Goal: Task Accomplishment & Management: Use online tool/utility

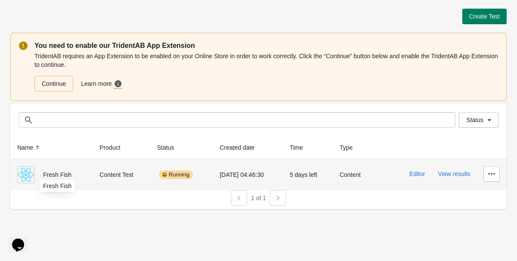
click at [60, 176] on span "Fresh Fish" at bounding box center [57, 174] width 28 height 7
click at [457, 176] on button "View results" at bounding box center [454, 173] width 32 height 7
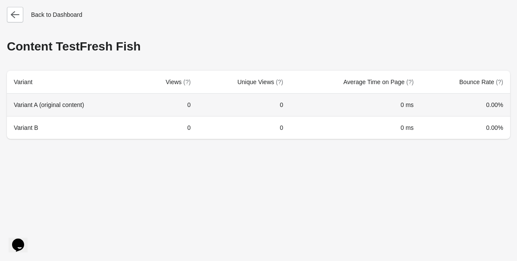
click at [46, 103] on th "Variant A (original content)" at bounding box center [72, 105] width 131 height 22
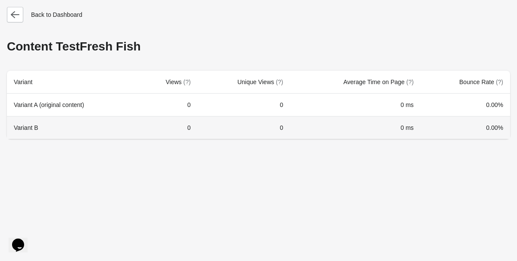
click at [28, 125] on th "Variant B" at bounding box center [72, 127] width 131 height 23
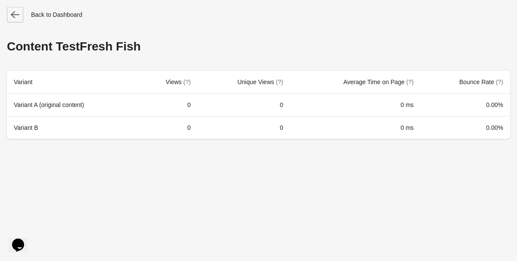
click at [17, 16] on icon "button" at bounding box center [15, 14] width 9 height 9
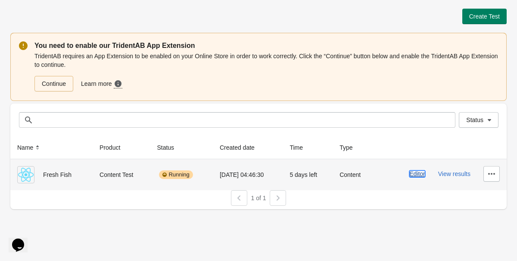
click at [418, 174] on button "Editor" at bounding box center [417, 173] width 16 height 7
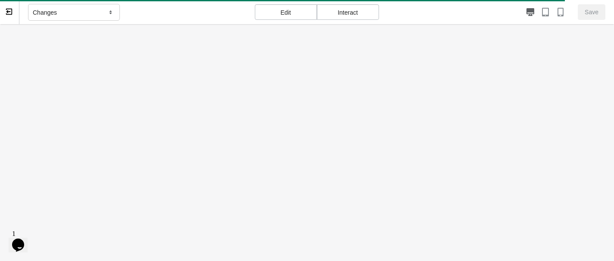
scroll to position [0, 3]
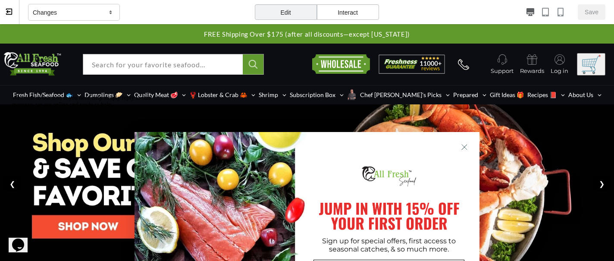
click at [91, 15] on div "Changes" at bounding box center [74, 12] width 92 height 17
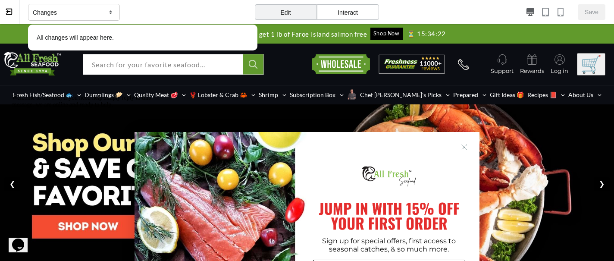
click at [160, 8] on div "Changes All changes will appear here." at bounding box center [142, 12] width 229 height 25
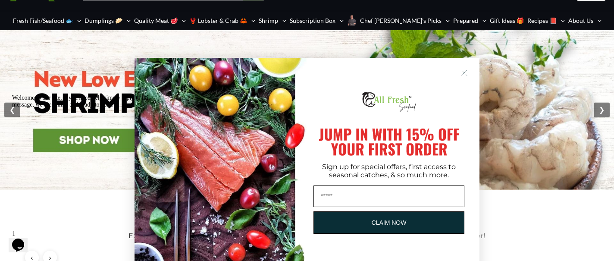
scroll to position [50, 0]
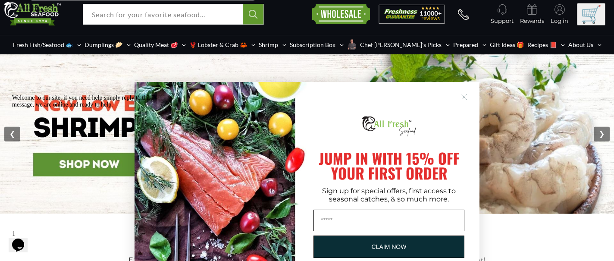
click at [464, 96] on circle "Close dialog" at bounding box center [464, 97] width 12 height 12
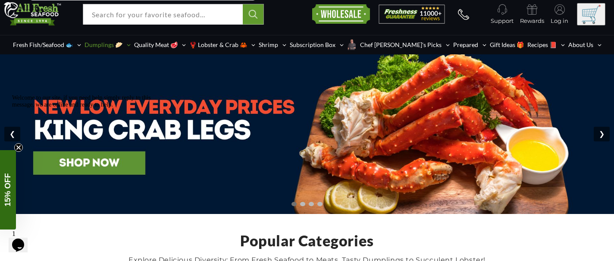
scroll to position [0, 0]
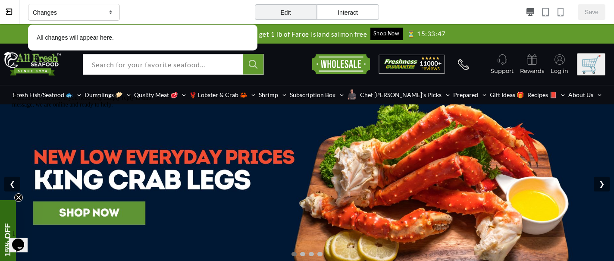
click at [300, 11] on div "Edit" at bounding box center [286, 12] width 62 height 16
click at [349, 9] on div "Interact" at bounding box center [348, 12] width 62 height 16
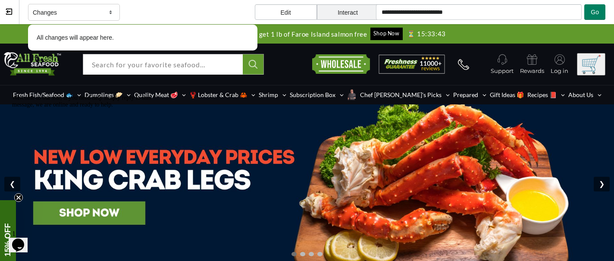
click at [293, 9] on div "Edit" at bounding box center [286, 12] width 62 height 16
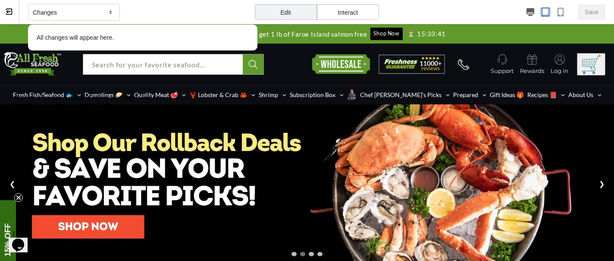
click at [517, 12] on icon "button" at bounding box center [545, 12] width 9 height 9
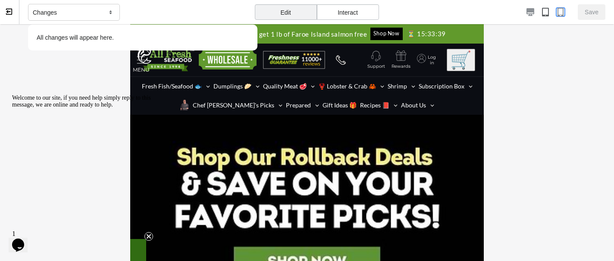
click at [517, 12] on icon "button" at bounding box center [560, 12] width 9 height 9
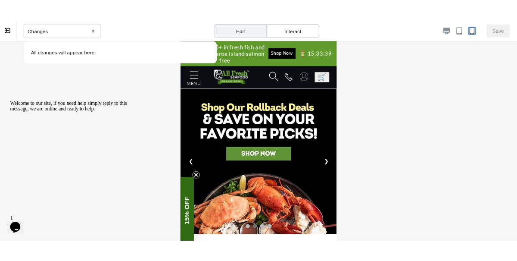
scroll to position [0, 17]
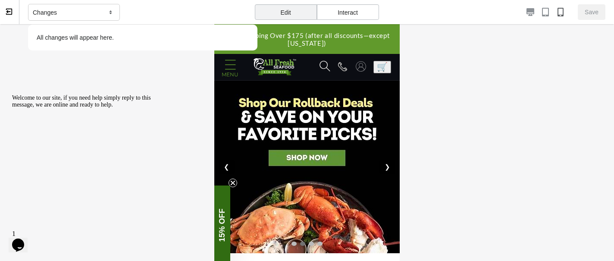
click at [232, 68] on icon "Menu" at bounding box center [231, 65] width 12 height 14
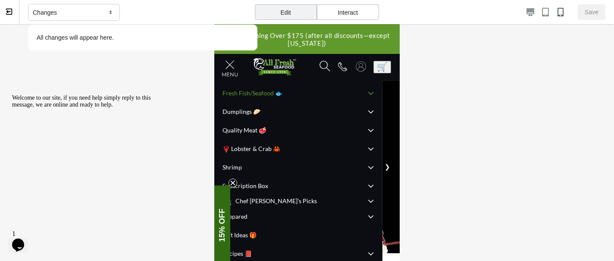
click at [256, 95] on span "Fresh Fish/Seafood 🐟" at bounding box center [297, 93] width 151 height 4
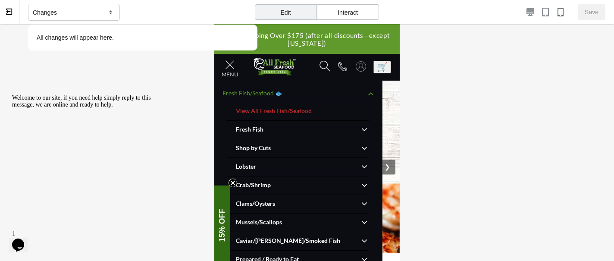
click at [293, 131] on span "Fresh Fish" at bounding box center [298, 129] width 125 height 4
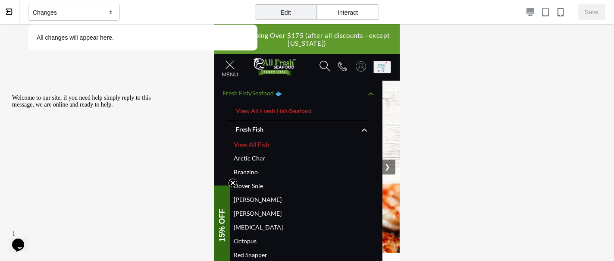
click at [371, 97] on span at bounding box center [360, 92] width 30 height 17
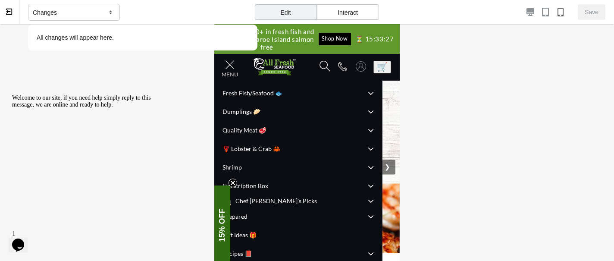
click at [102, 12] on div "Changes" at bounding box center [74, 12] width 92 height 17
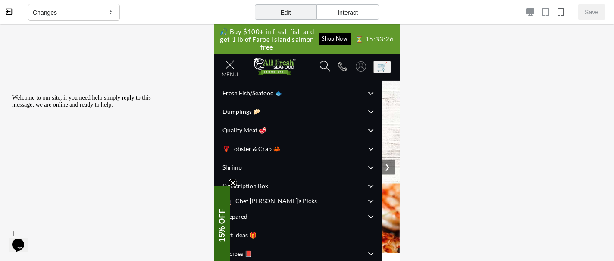
click at [102, 12] on div "Changes" at bounding box center [74, 12] width 92 height 17
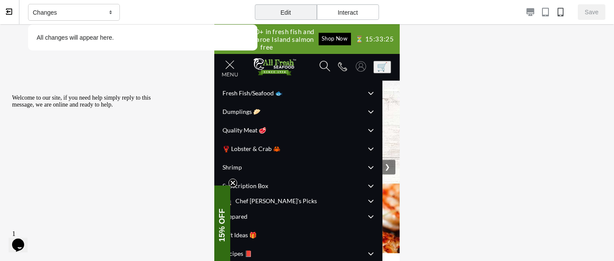
click at [9, 12] on icon at bounding box center [8, 11] width 4 height 3
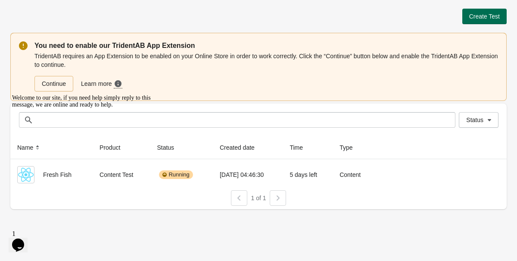
click at [475, 17] on span "Create Test" at bounding box center [484, 16] width 31 height 7
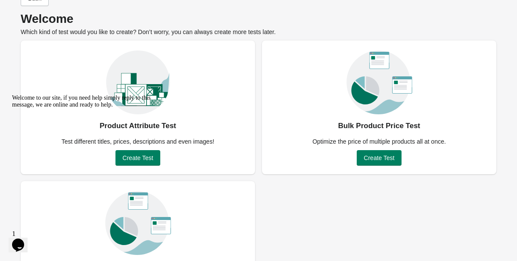
scroll to position [87, 0]
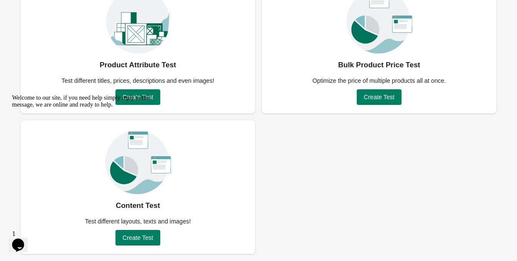
click at [12, 94] on icon "Chat attention grabber" at bounding box center [12, 94] width 0 height 0
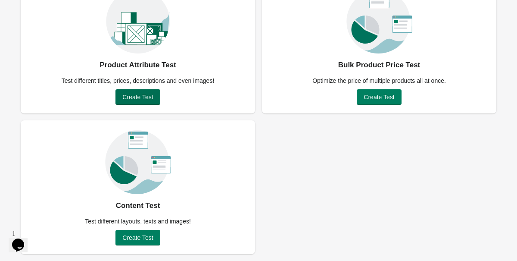
click at [132, 98] on span "Create Test" at bounding box center [137, 97] width 31 height 7
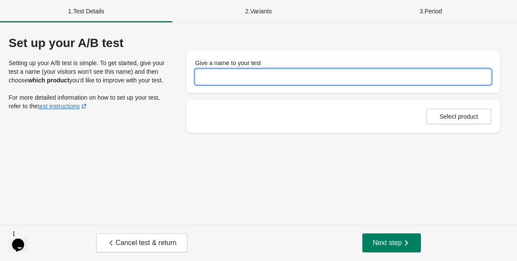
click at [233, 75] on input "Give a name to your test" at bounding box center [343, 77] width 296 height 16
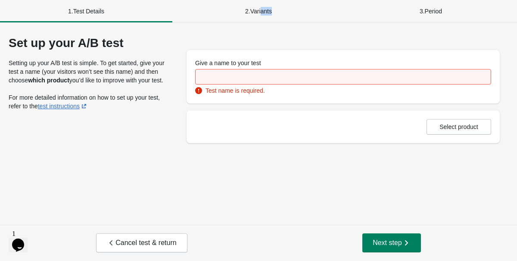
click at [261, 15] on div "2 . Variants" at bounding box center [258, 11] width 172 height 22
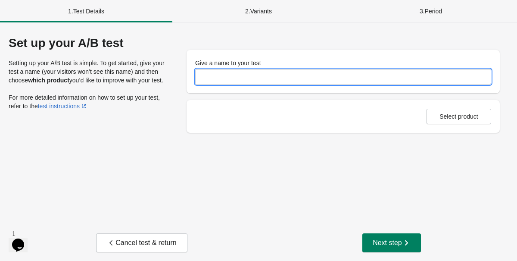
click at [250, 75] on input "Give a name to your test" at bounding box center [343, 77] width 296 height 16
type input "*"
type input "**********"
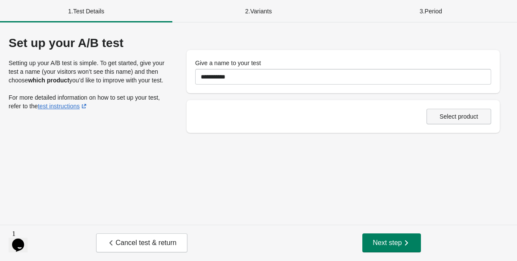
click at [446, 117] on span "Select product" at bounding box center [459, 116] width 39 height 7
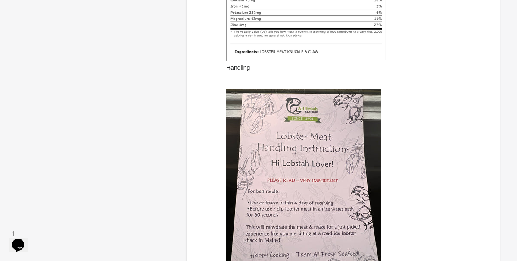
scroll to position [521, 0]
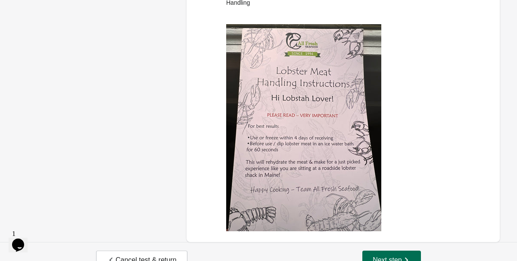
click at [393, 256] on span "Next step" at bounding box center [392, 260] width 38 height 9
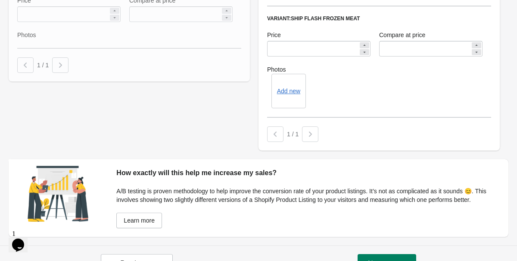
scroll to position [1075, 0]
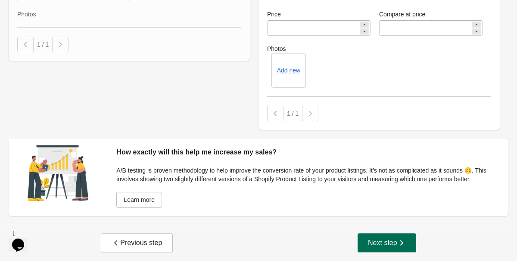
click at [377, 238] on span "Next step" at bounding box center [387, 242] width 38 height 9
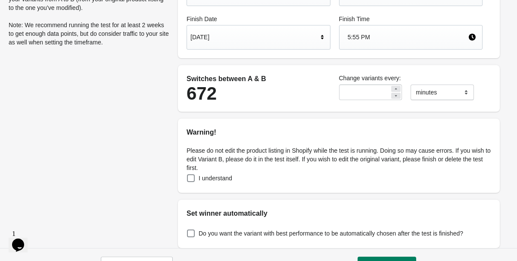
scroll to position [130, 0]
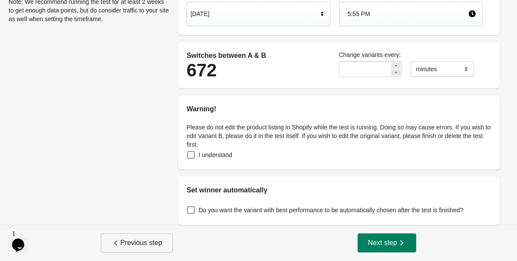
click at [126, 243] on span "Previous step" at bounding box center [137, 242] width 50 height 9
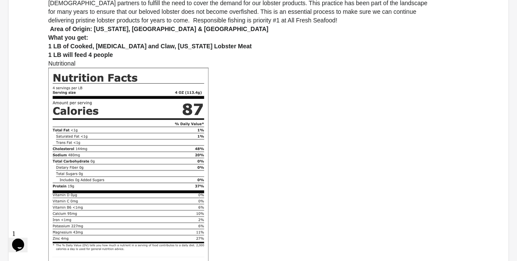
scroll to position [0, 0]
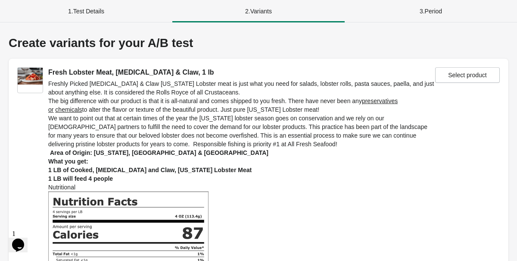
click at [103, 9] on div "1 . Test Details" at bounding box center [86, 11] width 172 height 22
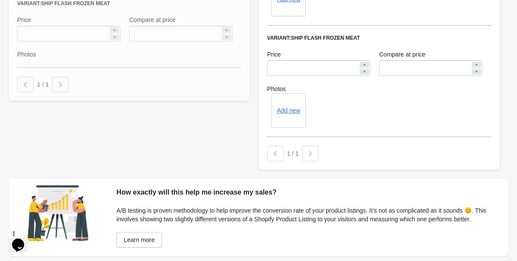
scroll to position [1075, 0]
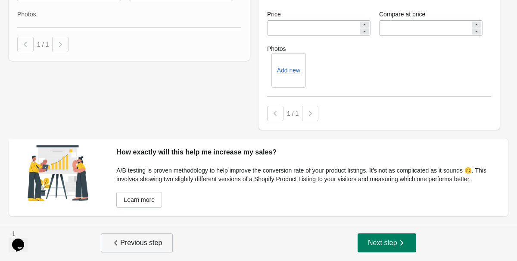
click at [137, 239] on span "Previous step" at bounding box center [137, 242] width 50 height 9
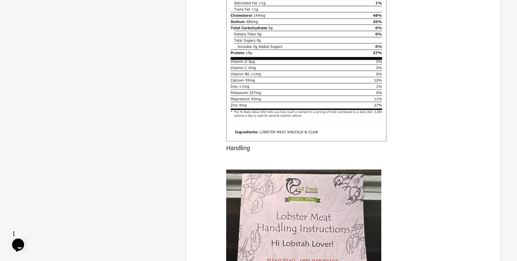
scroll to position [521, 0]
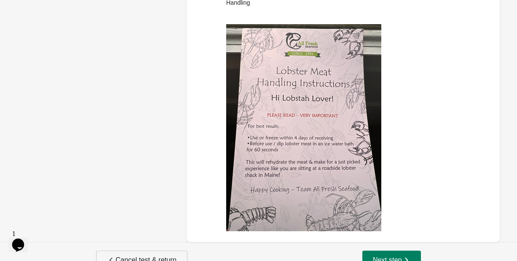
click at [162, 256] on span "Cancel test & return" at bounding box center [141, 260] width 69 height 9
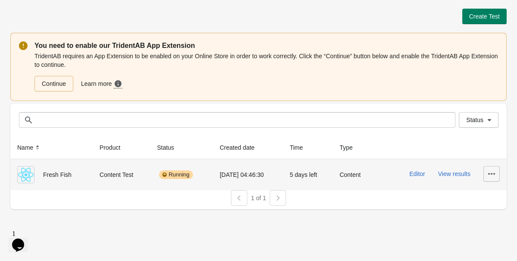
click at [494, 173] on icon "button" at bounding box center [491, 174] width 7 height 2
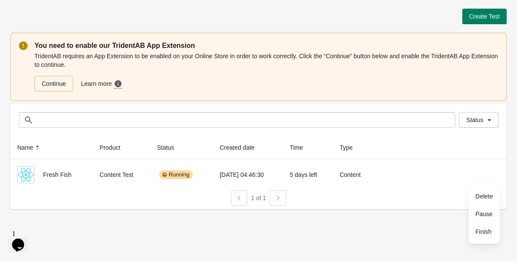
click at [375, 216] on div "Create Test You need to enable our TridentAB App Extension TridentAB requires a…" at bounding box center [258, 130] width 517 height 261
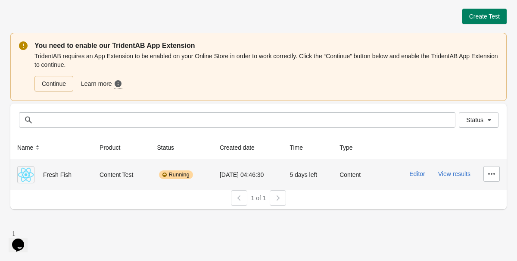
click at [25, 175] on img at bounding box center [25, 174] width 17 height 17
click at [411, 174] on button "Editor" at bounding box center [417, 173] width 16 height 7
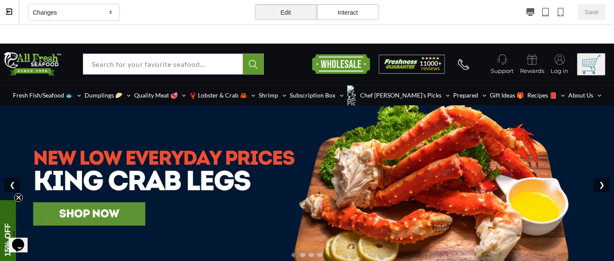
scroll to position [0, 3]
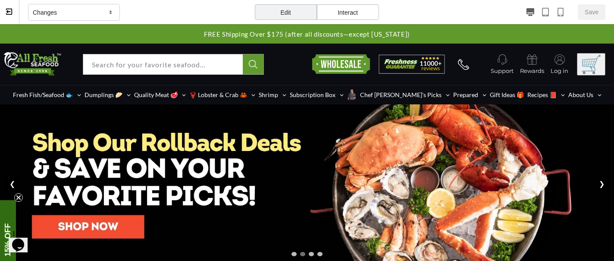
click at [87, 8] on div "Changes" at bounding box center [74, 12] width 92 height 17
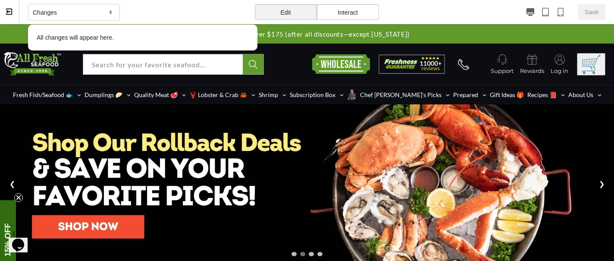
click at [87, 8] on div "Changes" at bounding box center [74, 12] width 92 height 17
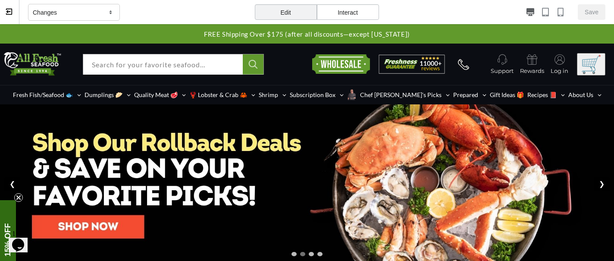
click at [349, 10] on div "Interact" at bounding box center [348, 12] width 62 height 16
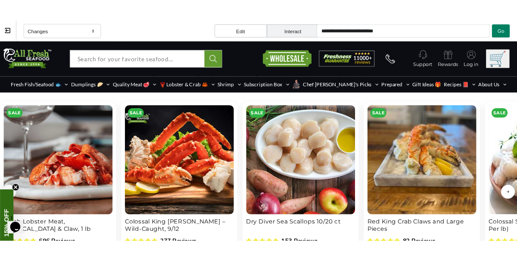
scroll to position [905, 0]
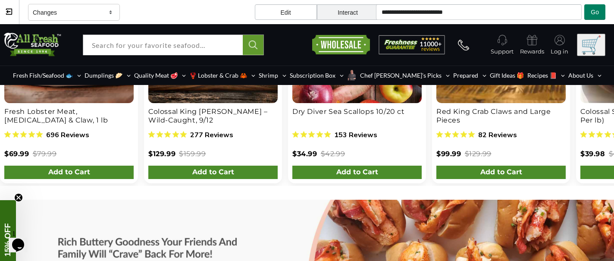
click at [294, 9] on div "Edit" at bounding box center [286, 12] width 62 height 16
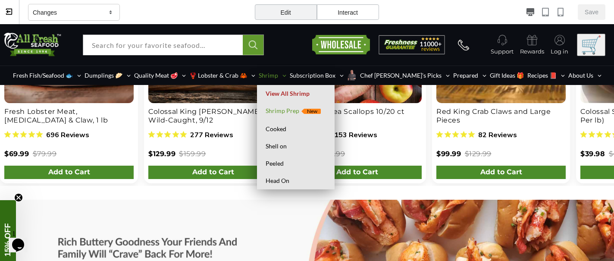
click at [284, 111] on span "Shrimp Prep New" at bounding box center [295, 111] width 60 height 5
click at [110, 11] on icon at bounding box center [110, 12] width 2 height 4
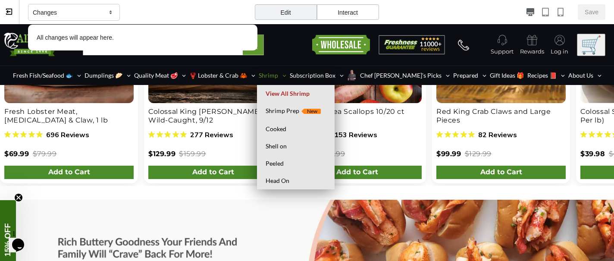
click at [102, 37] on p "All changes will appear here." at bounding box center [142, 37] width 221 height 17
click at [7, 12] on icon at bounding box center [8, 11] width 4 height 3
